Goal: Task Accomplishment & Management: Manage account settings

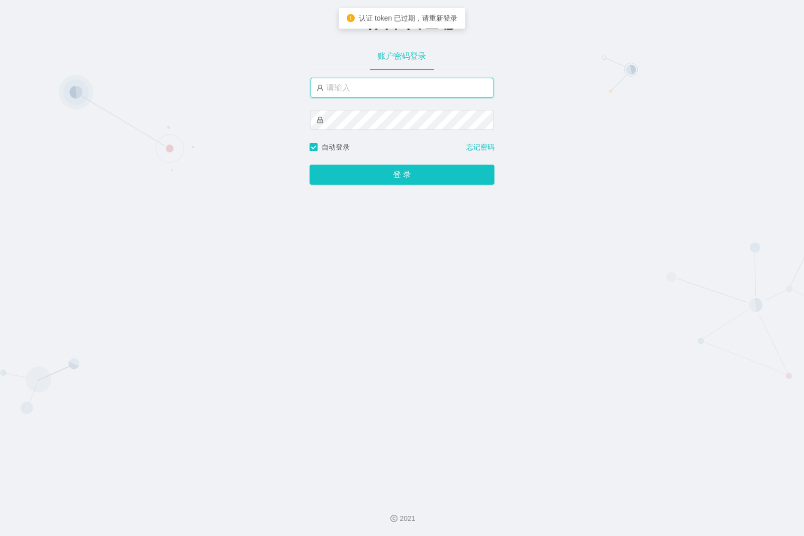
click at [354, 86] on input "text" at bounding box center [401, 88] width 183 height 20
paste input "malaiwei"
type input "malaiwei"
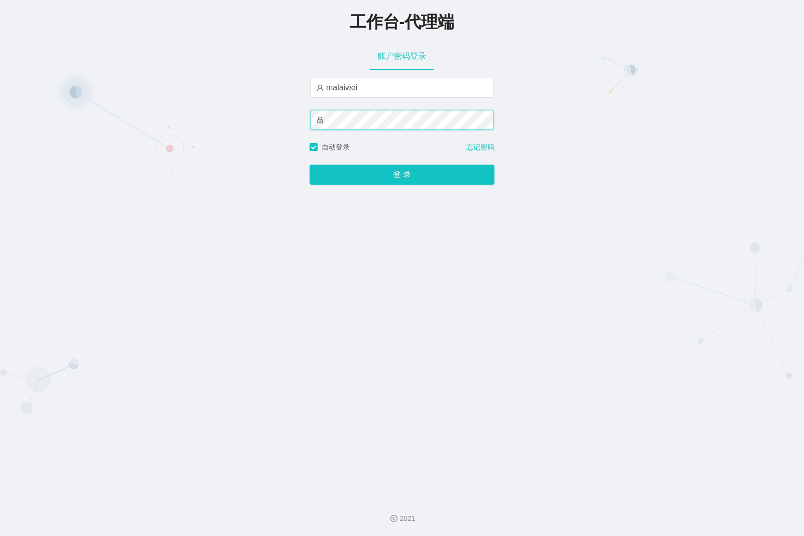
click at [309, 165] on button "登 录" at bounding box center [401, 175] width 185 height 20
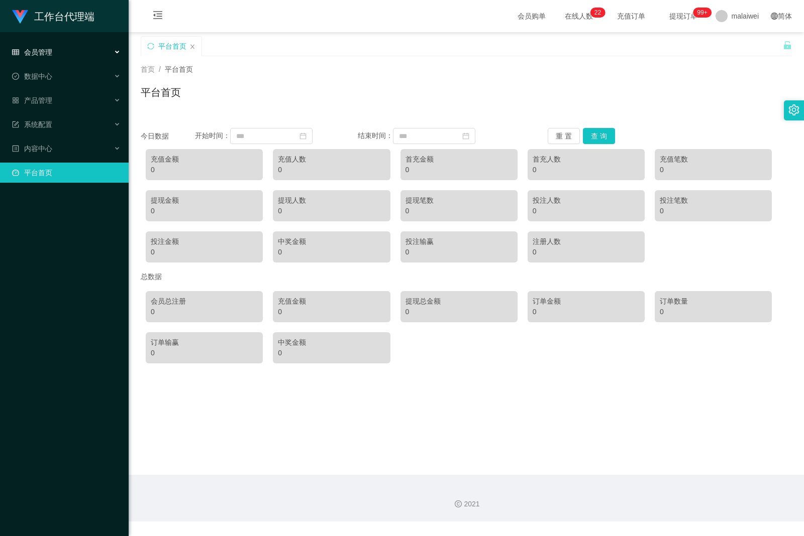
click at [68, 56] on div "会员管理" at bounding box center [64, 52] width 129 height 20
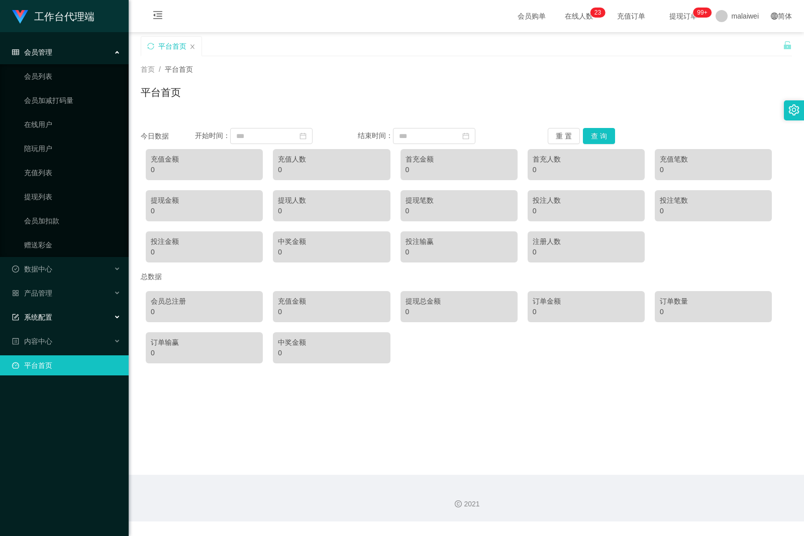
click at [50, 314] on span "系统配置" at bounding box center [32, 317] width 40 height 8
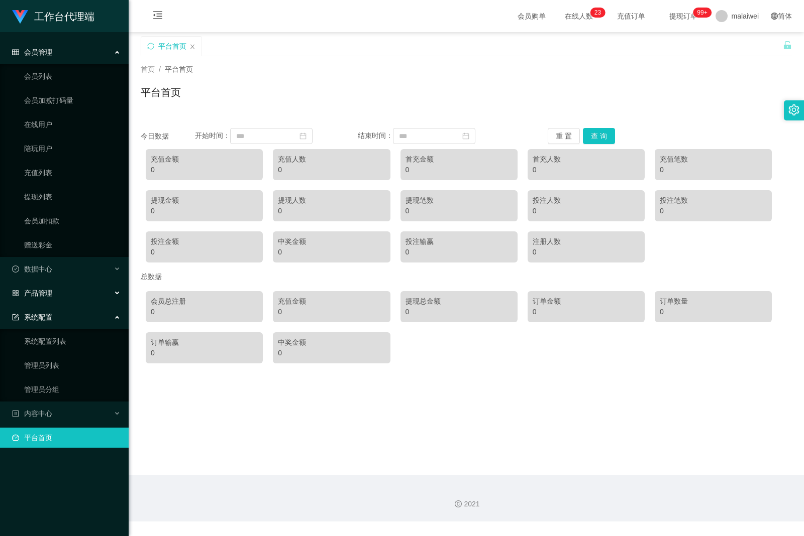
click at [59, 299] on div "产品管理" at bounding box center [64, 293] width 129 height 20
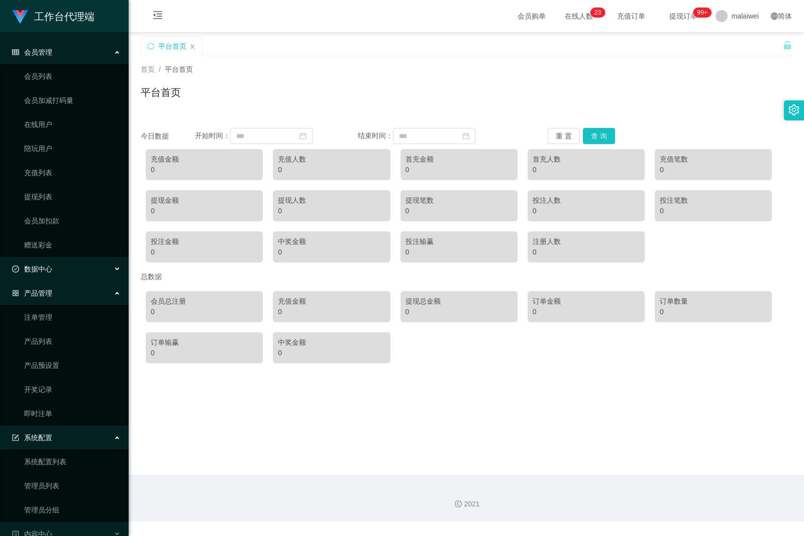
click at [63, 273] on div "数据中心" at bounding box center [64, 269] width 129 height 20
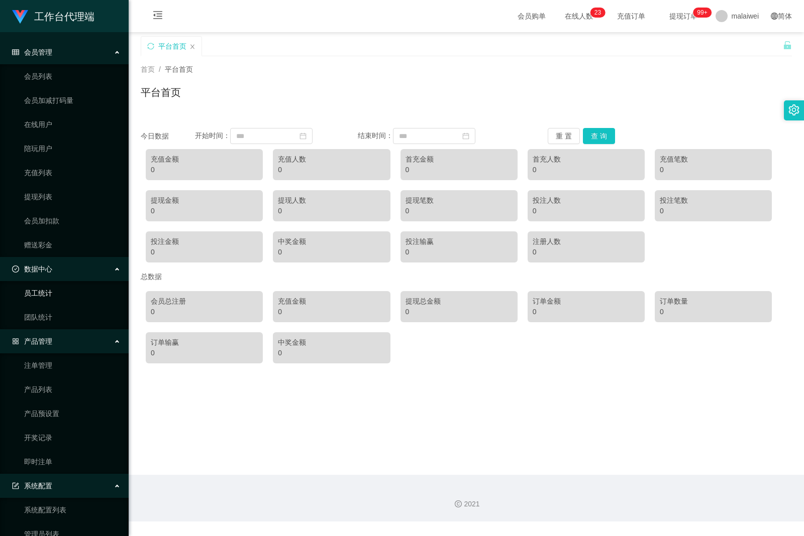
click at [59, 301] on link "员工统计" at bounding box center [72, 293] width 96 height 20
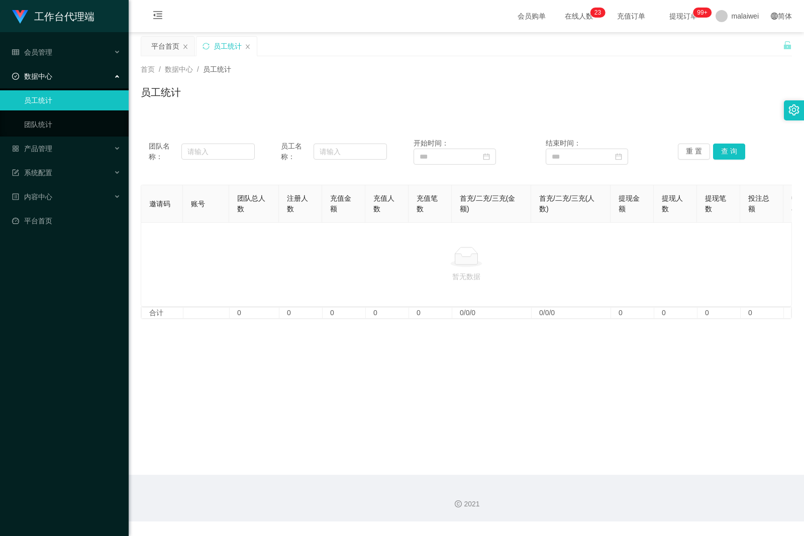
click at [786, 111] on div at bounding box center [793, 110] width 20 height 20
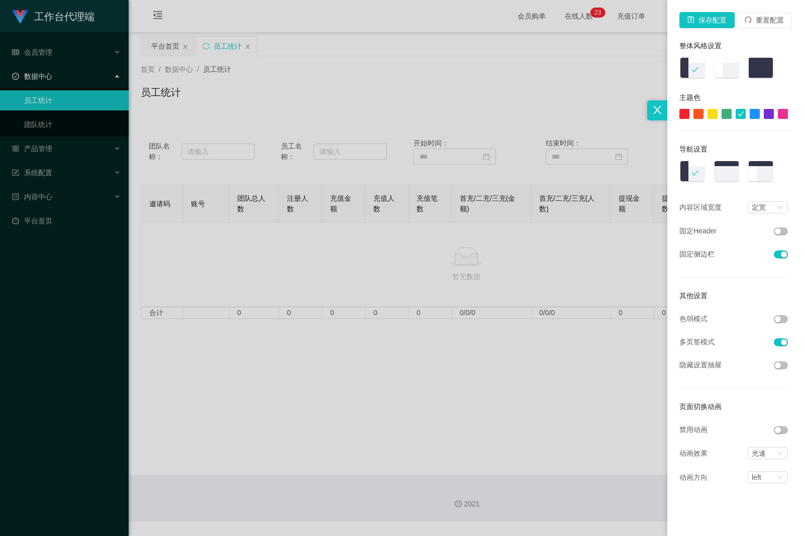
click at [756, 65] on img at bounding box center [760, 68] width 26 height 23
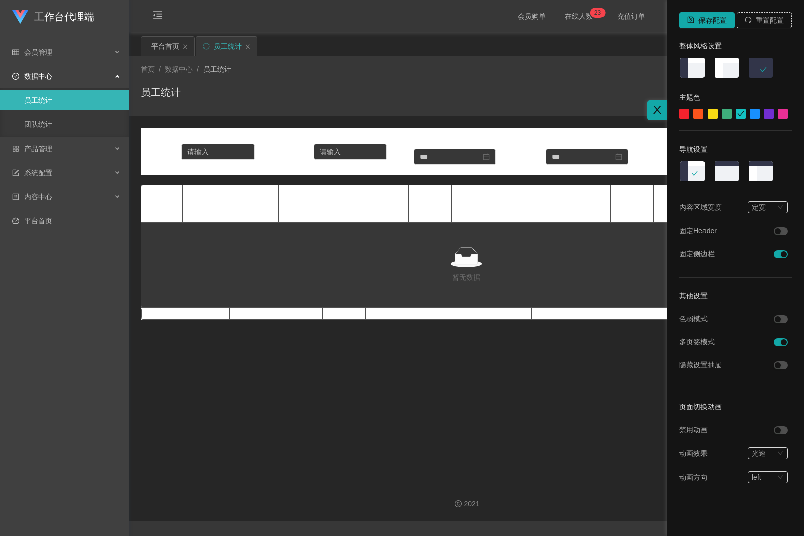
click at [510, 86] on div at bounding box center [402, 268] width 804 height 536
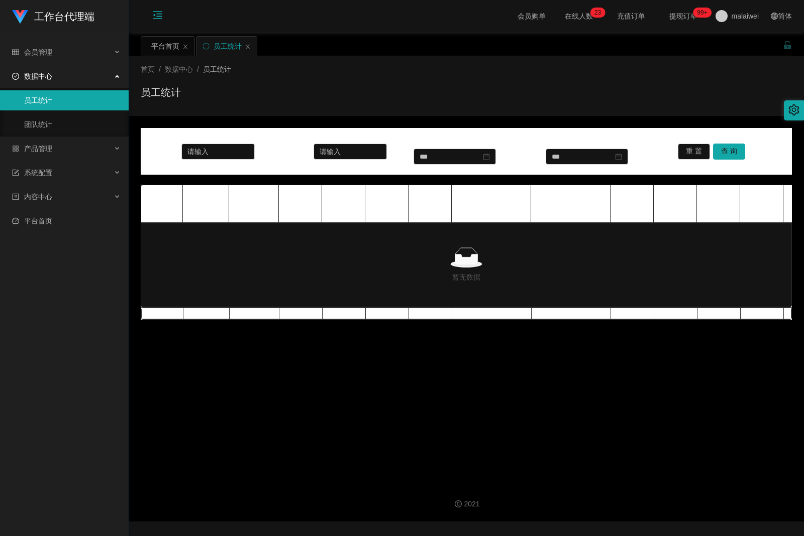
click at [152, 20] on icon "图标: menu-fold" at bounding box center [158, 17] width 34 height 32
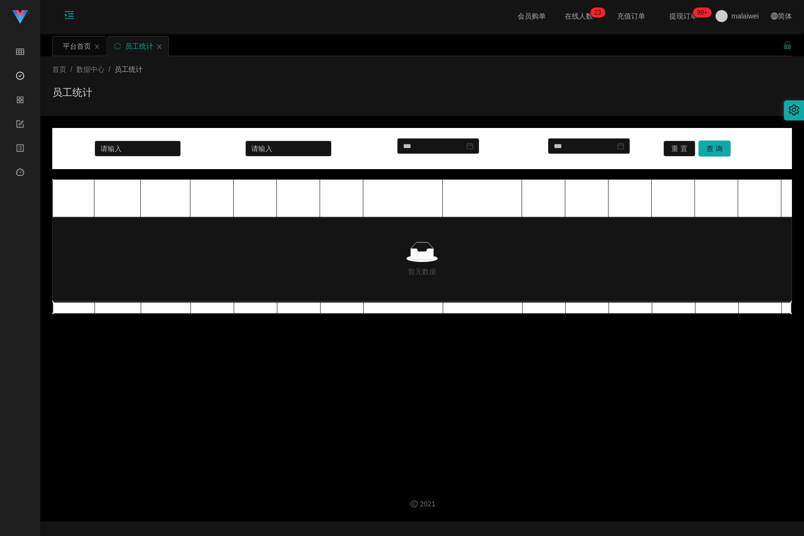
click at [66, 13] on icon "图标: menu-unfold" at bounding box center [69, 15] width 10 height 10
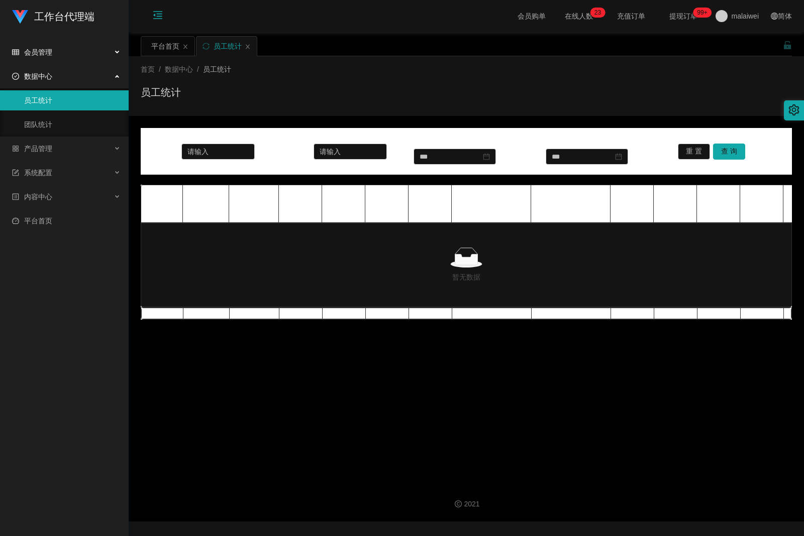
click at [44, 51] on span "会员管理" at bounding box center [32, 52] width 40 height 8
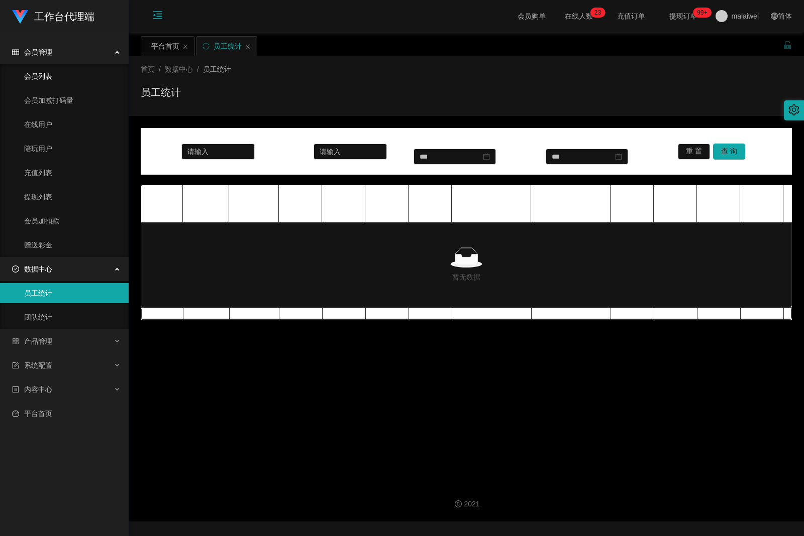
click at [53, 79] on link "会员列表" at bounding box center [72, 76] width 96 height 20
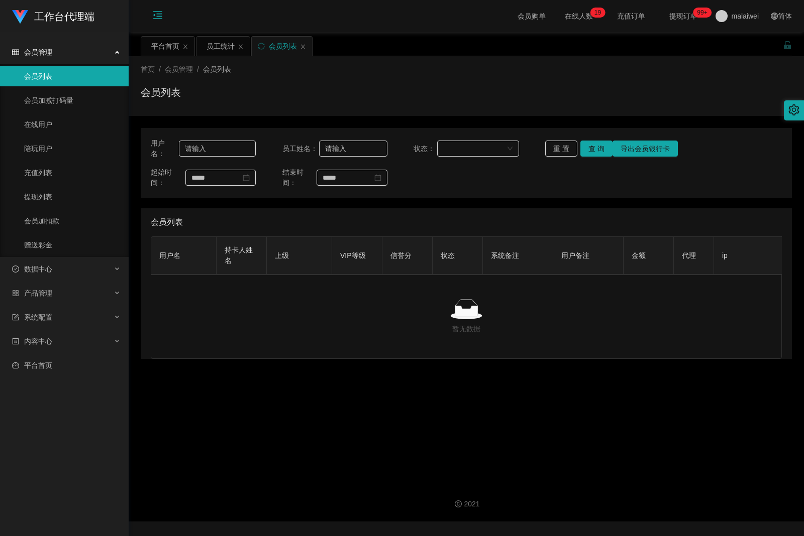
click at [791, 111] on icon "图标: setting" at bounding box center [793, 109] width 11 height 11
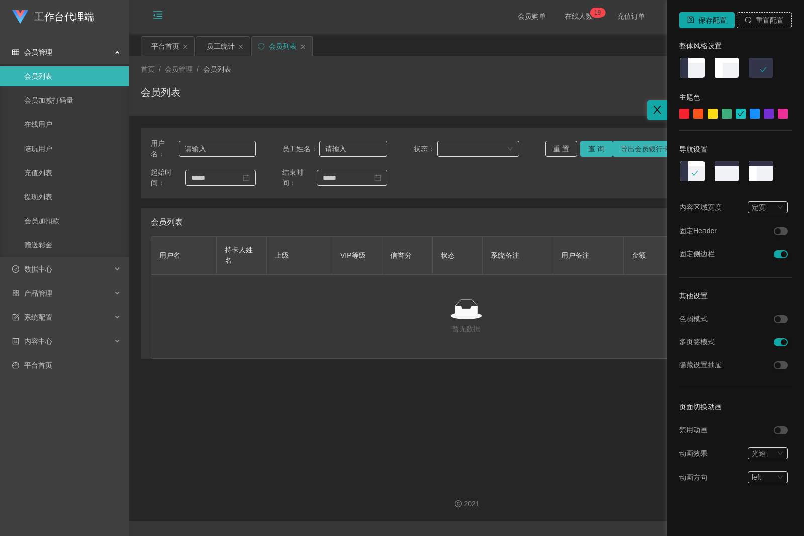
click at [490, 206] on div at bounding box center [402, 268] width 804 height 536
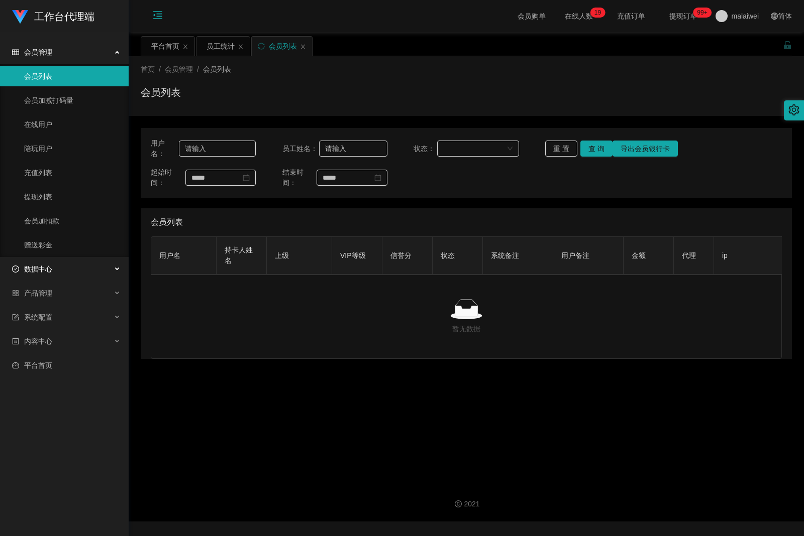
click at [42, 266] on span "数据中心" at bounding box center [32, 269] width 40 height 8
click at [48, 317] on link "团队统计" at bounding box center [72, 317] width 96 height 20
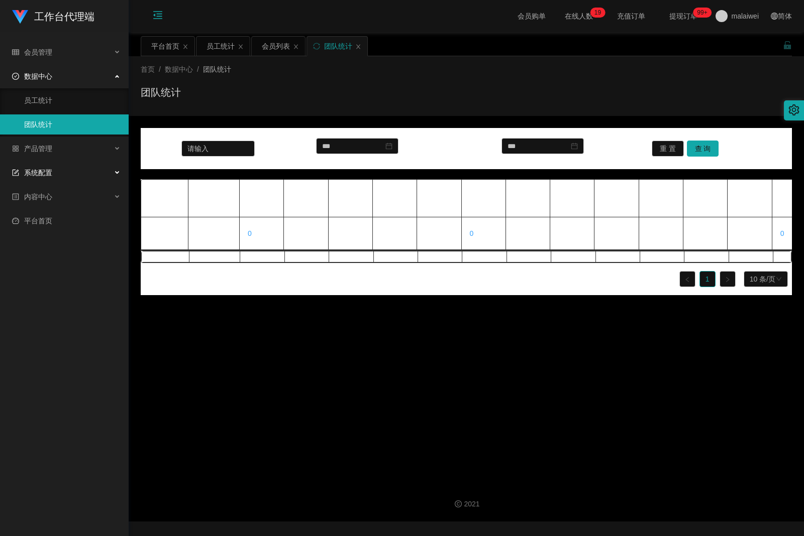
click at [30, 176] on span "系统配置" at bounding box center [32, 173] width 40 height 8
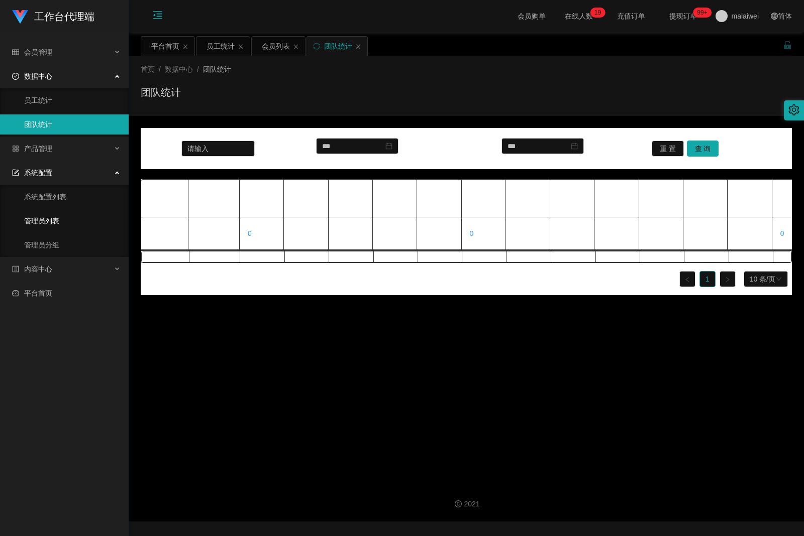
click at [50, 220] on link "管理员列表" at bounding box center [72, 221] width 96 height 20
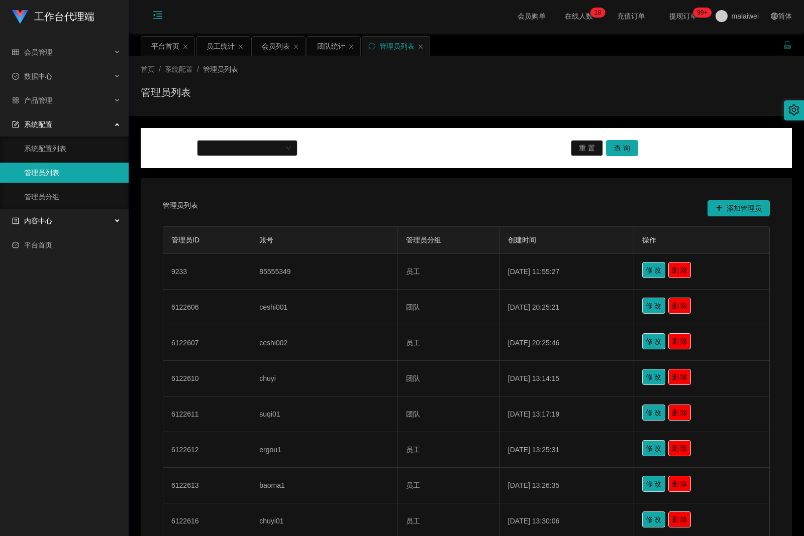
click at [48, 227] on div "内容中心" at bounding box center [64, 221] width 129 height 20
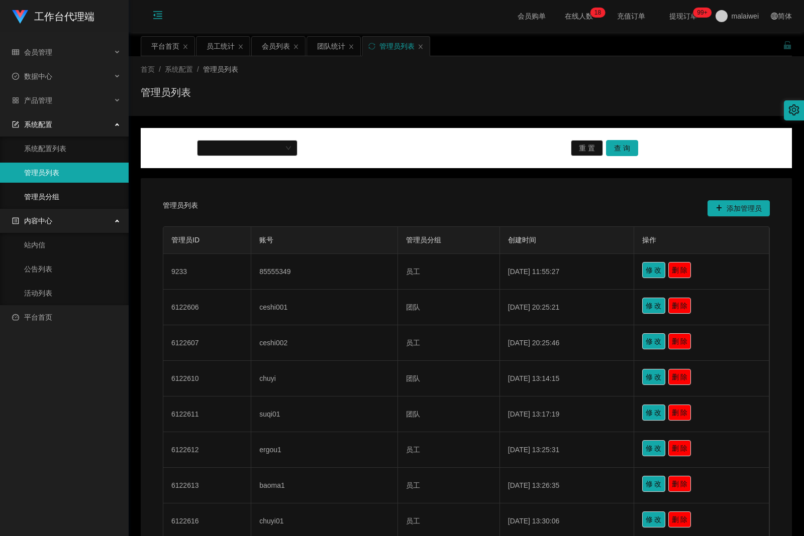
click at [56, 197] on link "管理员分组" at bounding box center [72, 197] width 96 height 20
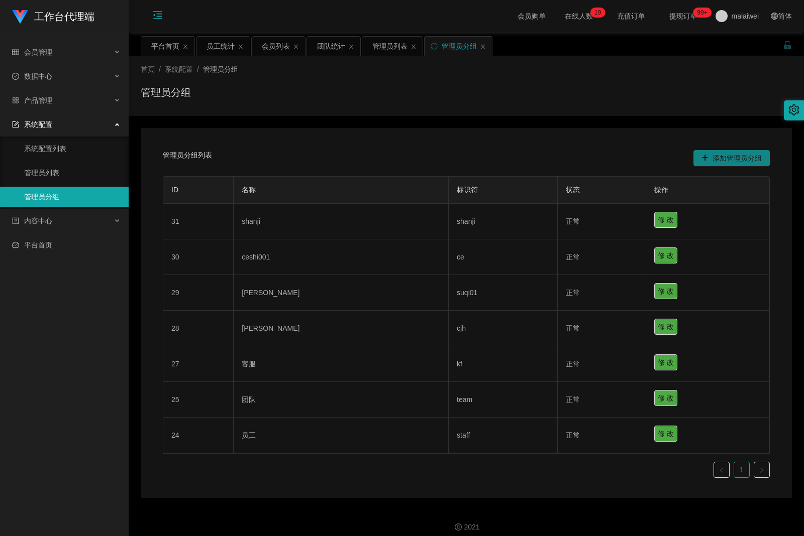
click at [718, 162] on button "添加管理员分组" at bounding box center [731, 158] width 76 height 16
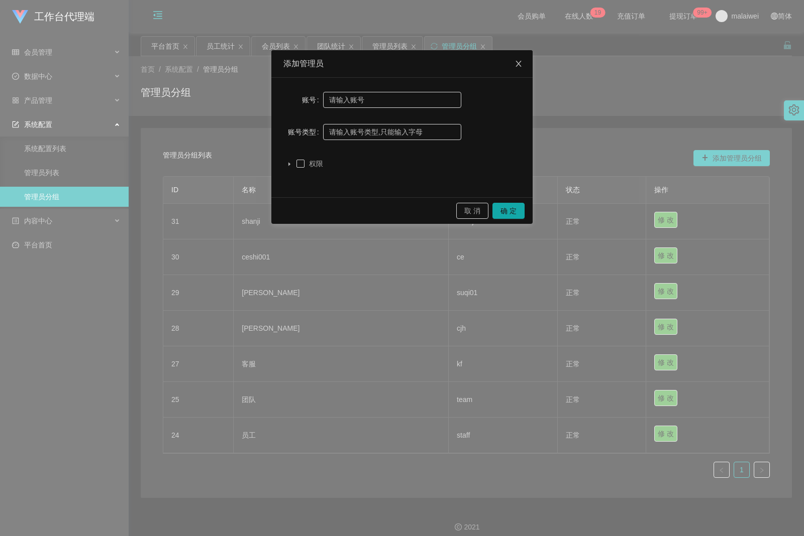
click at [519, 61] on icon "图标: close" at bounding box center [518, 64] width 8 height 8
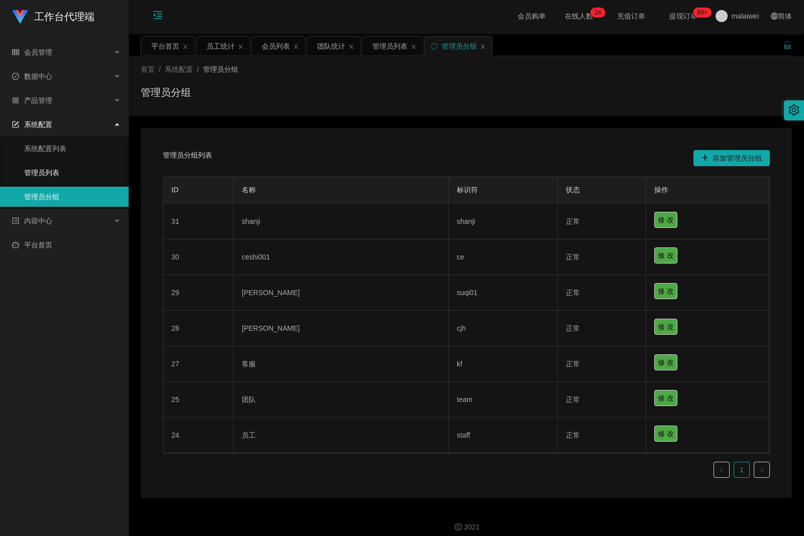
click at [69, 173] on link "管理员列表" at bounding box center [72, 173] width 96 height 20
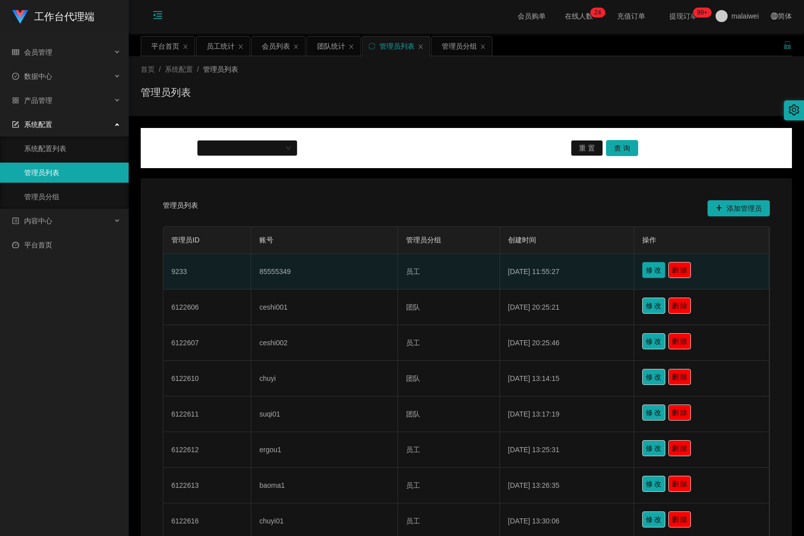
click at [646, 269] on button "修 改" at bounding box center [653, 270] width 23 height 16
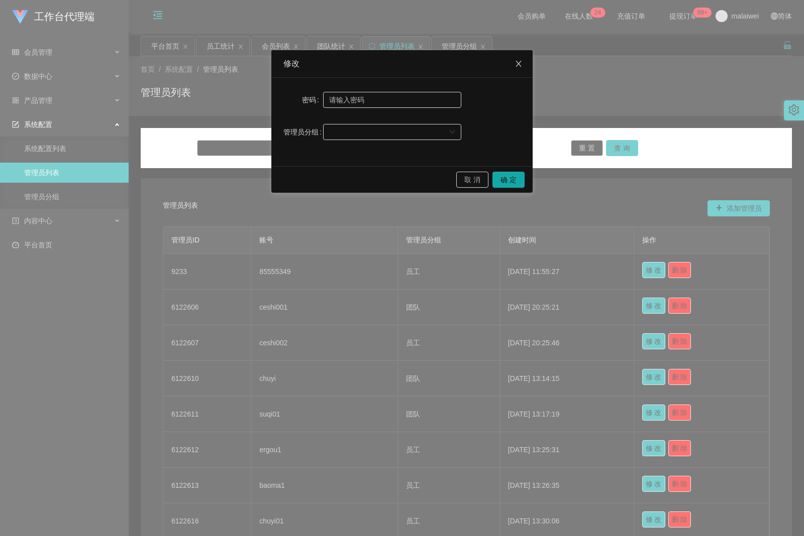
click at [525, 66] on span "Close" at bounding box center [518, 64] width 28 height 28
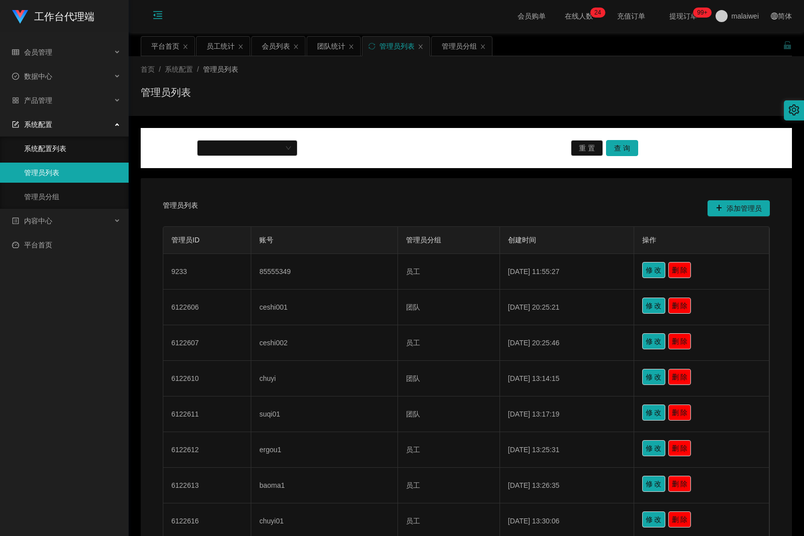
click at [68, 151] on link "系统配置列表" at bounding box center [72, 149] width 96 height 20
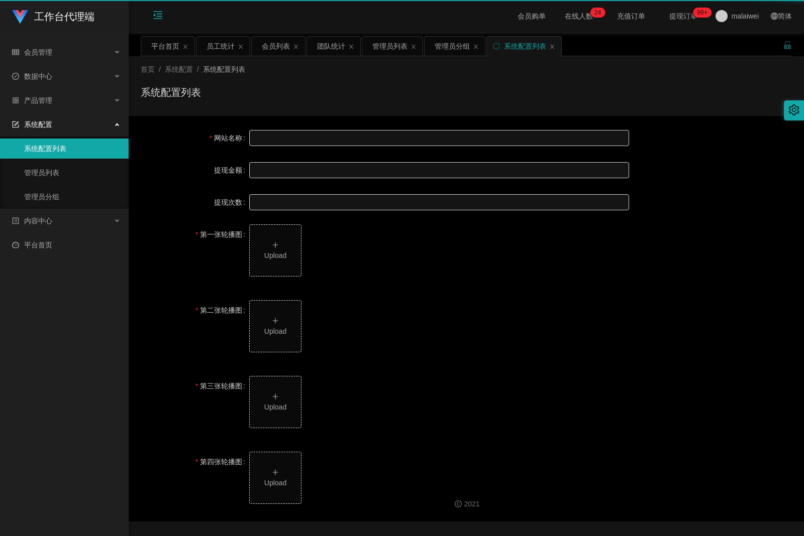
type input "工作台"
type input "40"
type input "1000000"
type input "[URL][DOMAIN_NAME]"
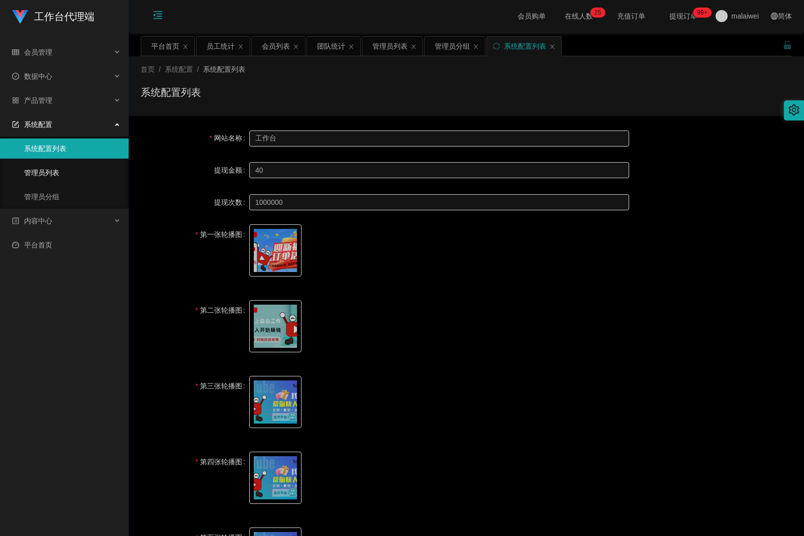
click at [49, 175] on link "管理员列表" at bounding box center [72, 173] width 96 height 20
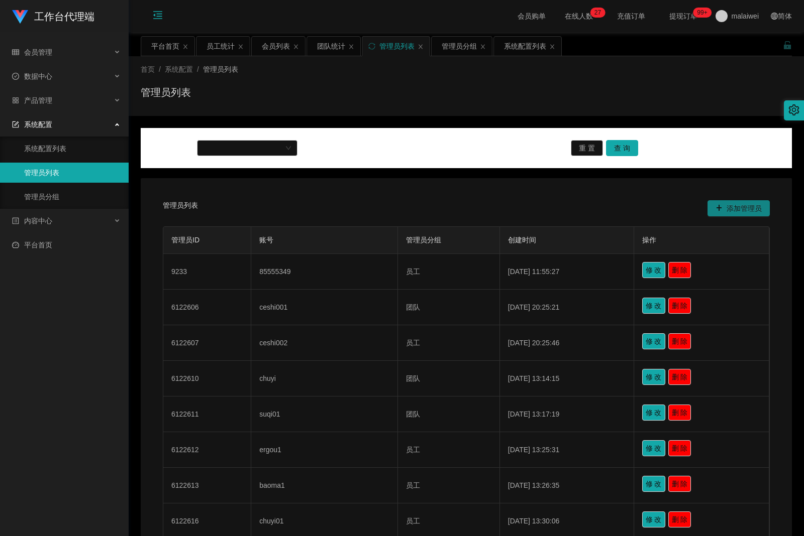
click at [726, 205] on button "添加管理员" at bounding box center [738, 208] width 62 height 16
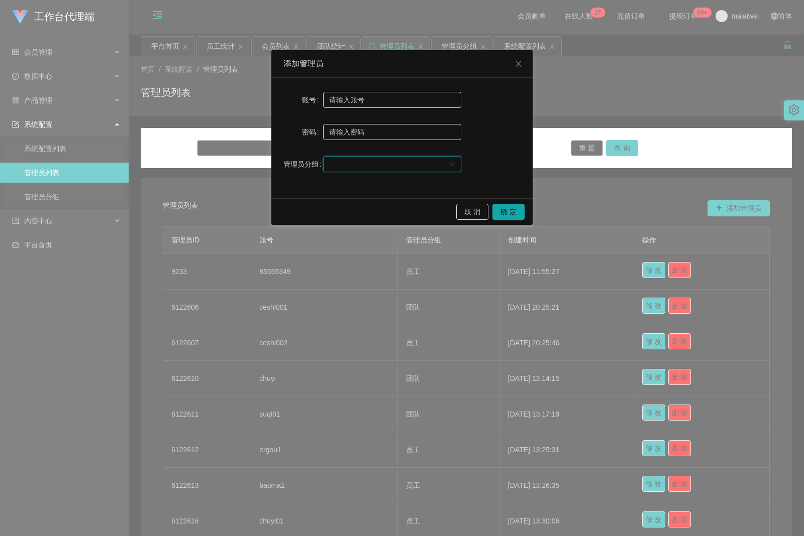
click at [418, 168] on div at bounding box center [389, 164] width 120 height 15
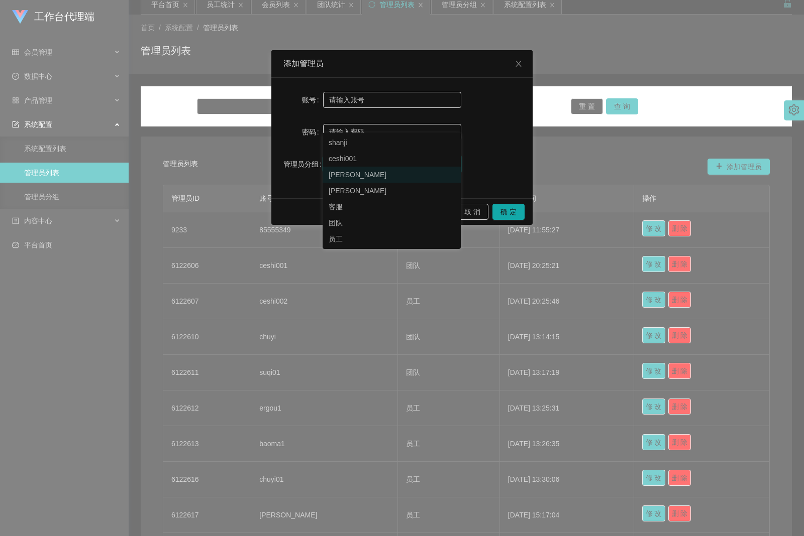
scroll to position [100, 0]
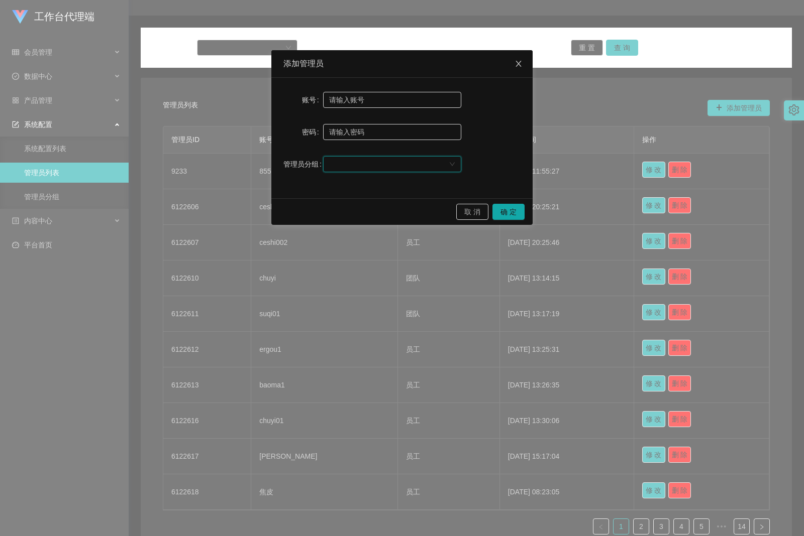
click at [520, 63] on icon "图标: close" at bounding box center [518, 64] width 8 height 8
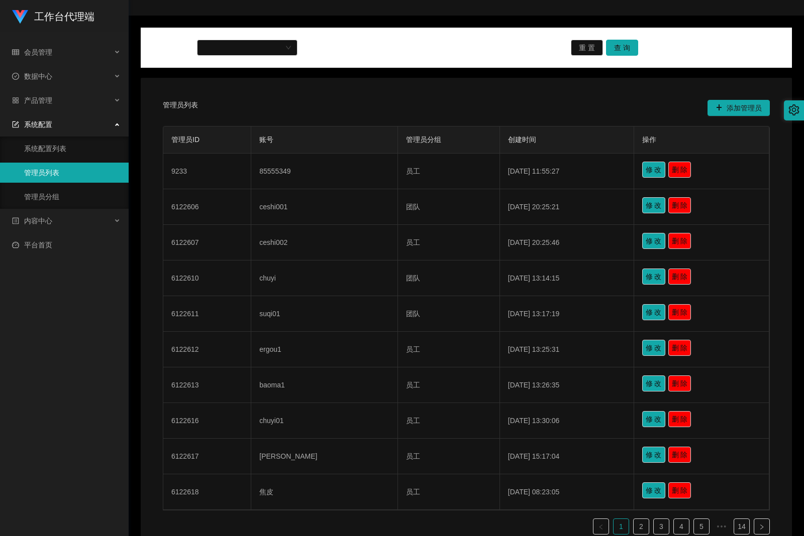
click at [787, 112] on div at bounding box center [793, 110] width 20 height 20
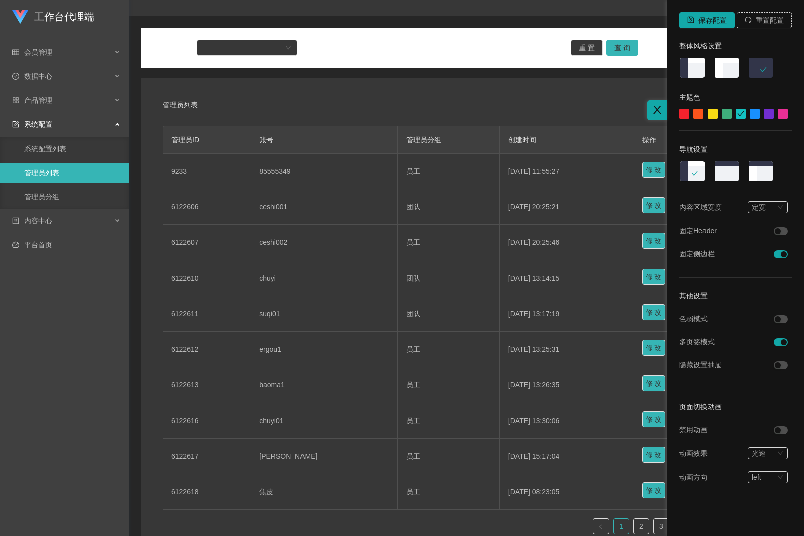
click at [542, 101] on div at bounding box center [402, 268] width 804 height 536
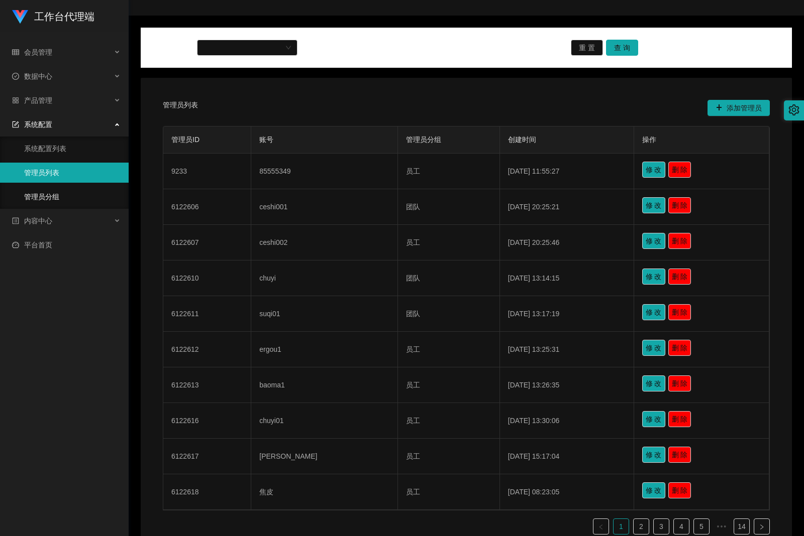
click at [53, 201] on link "管理员分组" at bounding box center [72, 197] width 96 height 20
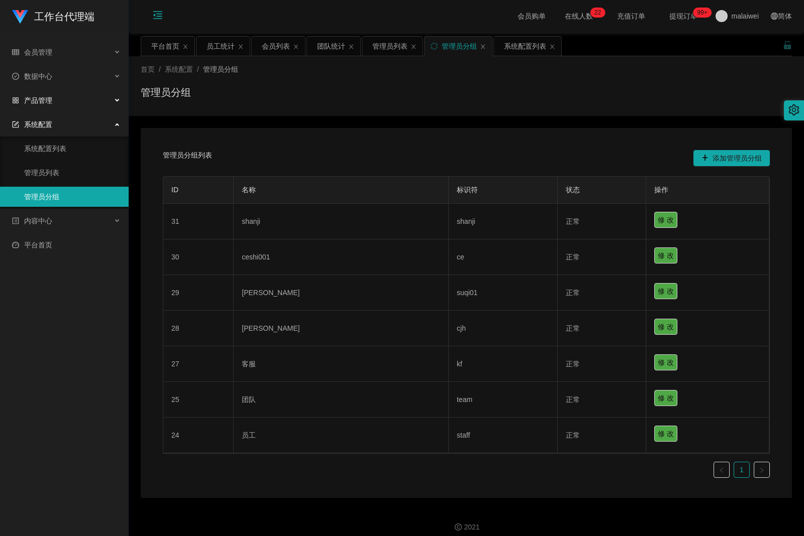
click at [53, 99] on div "产品管理" at bounding box center [64, 100] width 129 height 20
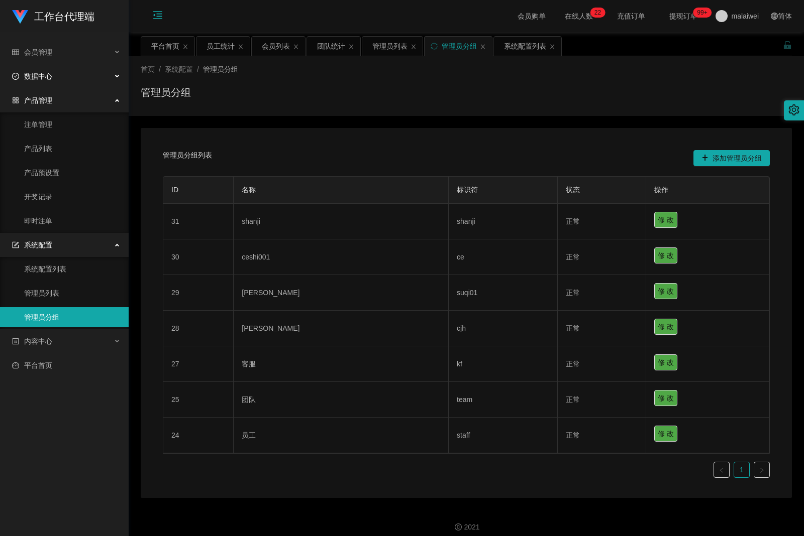
click at [48, 77] on span "数据中心" at bounding box center [32, 76] width 40 height 8
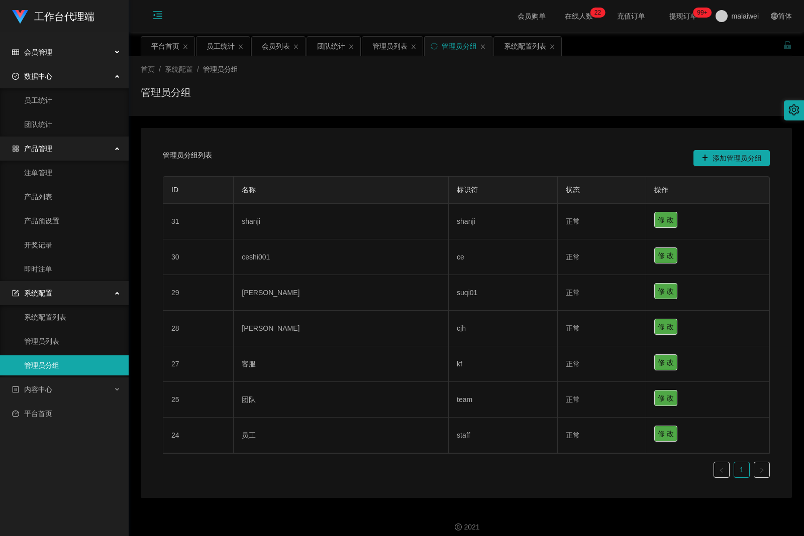
click at [59, 50] on div "会员管理" at bounding box center [64, 52] width 129 height 20
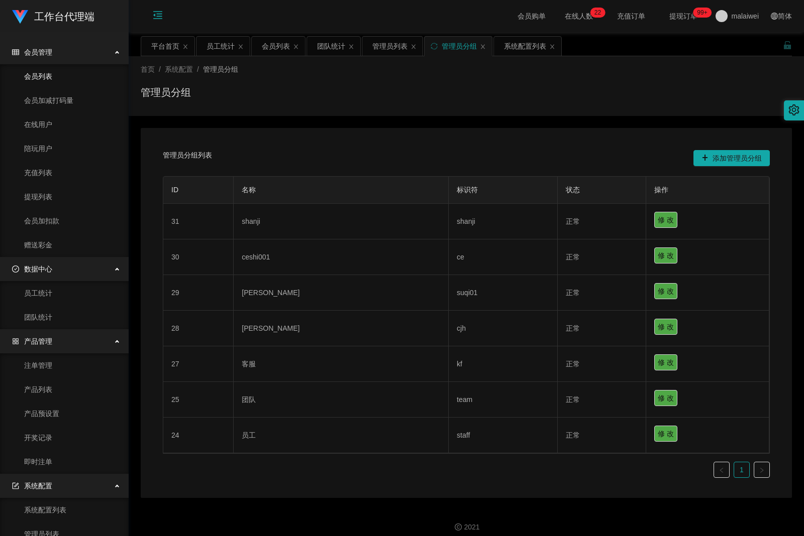
click at [54, 77] on link "会员列表" at bounding box center [72, 76] width 96 height 20
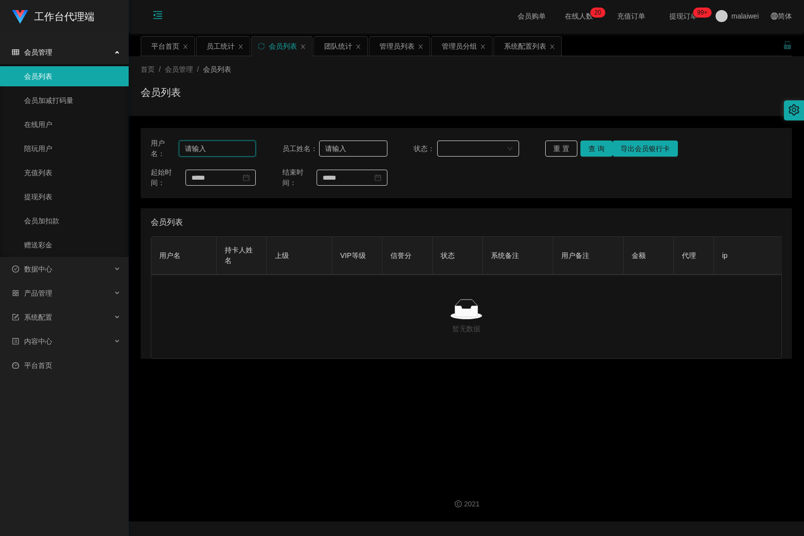
click at [204, 152] on input "text" at bounding box center [217, 149] width 77 height 16
paste input "malai888"
type input "malai888"
click at [746, 21] on span "malaiwei" at bounding box center [744, 16] width 27 height 32
click at [743, 44] on span "退出登录" at bounding box center [735, 44] width 28 height 8
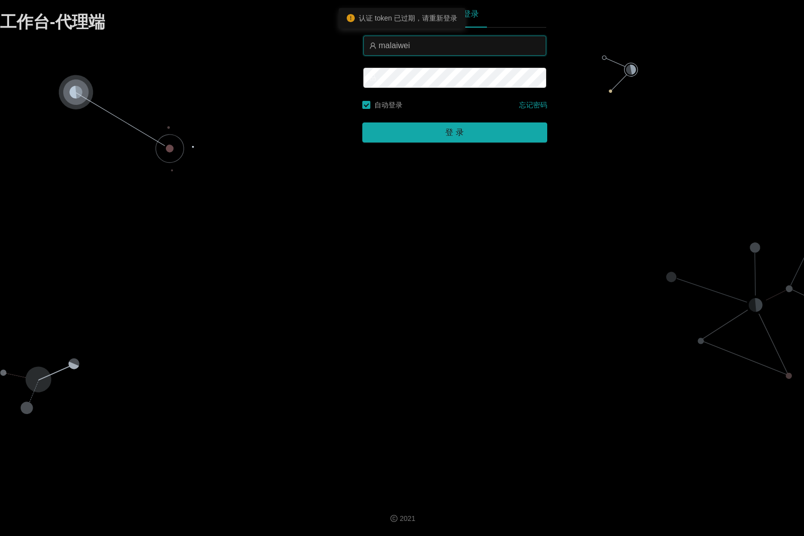
click at [410, 44] on input "malaiwei" at bounding box center [454, 46] width 183 height 20
click at [391, 50] on input "malaiwei" at bounding box center [454, 46] width 183 height 20
paste input "888"
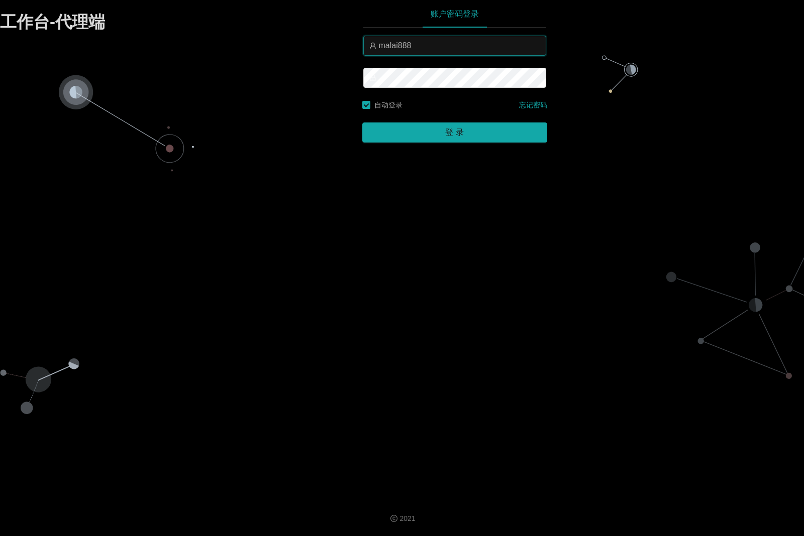
type input "malai888"
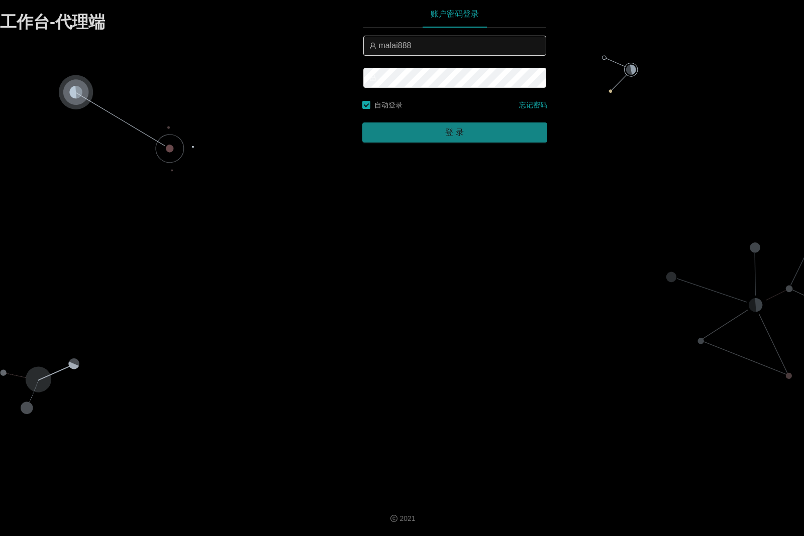
click at [392, 137] on button "登 录" at bounding box center [454, 133] width 185 height 20
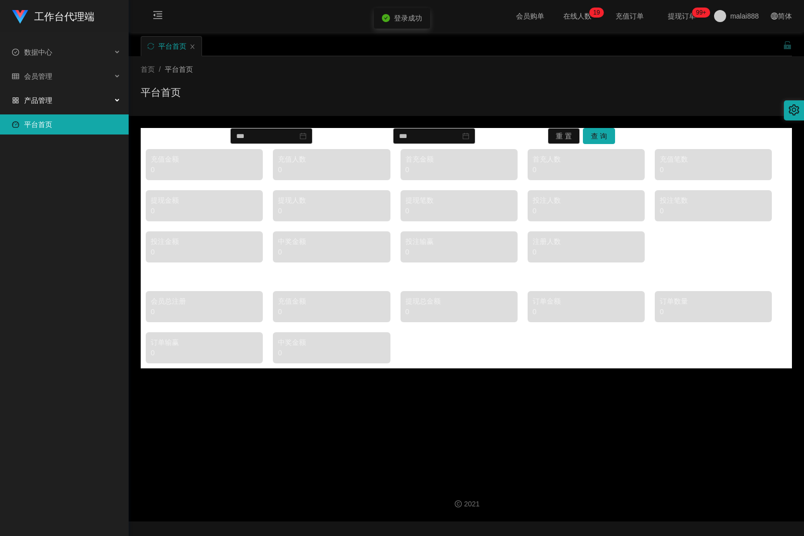
click at [72, 96] on div "产品管理" at bounding box center [64, 100] width 129 height 20
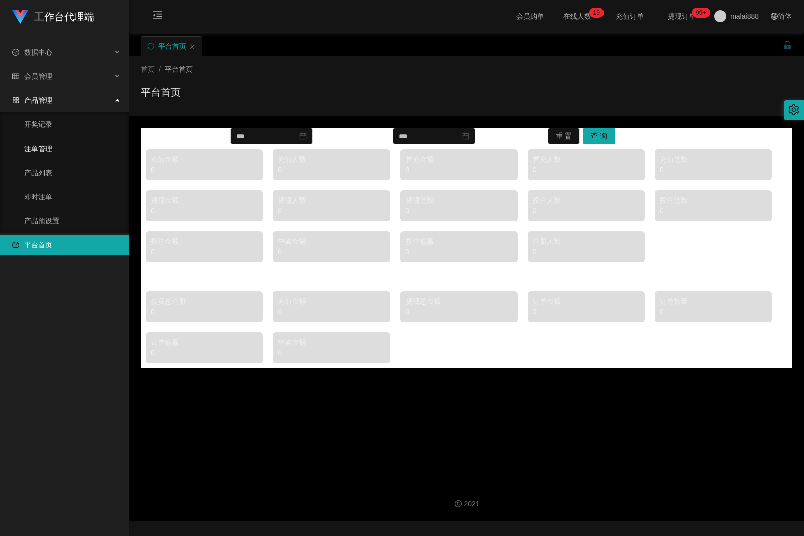
click at [48, 147] on link "注单管理" at bounding box center [72, 149] width 96 height 20
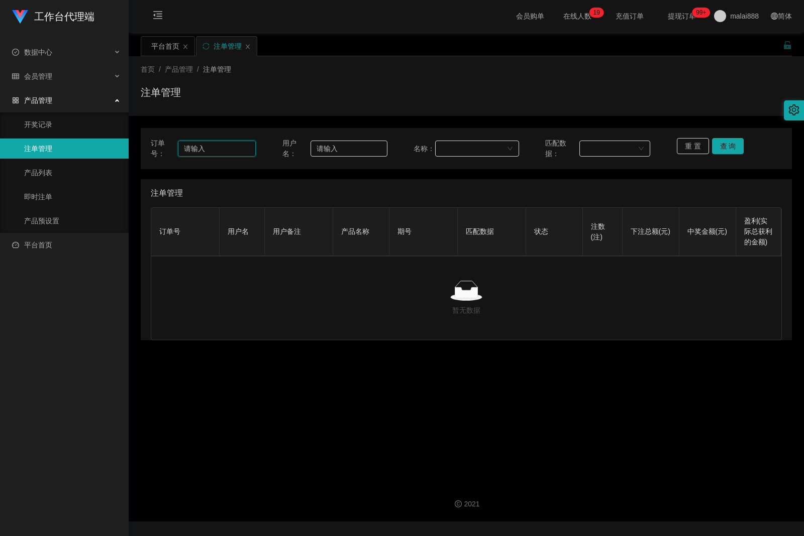
click at [233, 147] on input "text" at bounding box center [217, 149] width 78 height 16
